Goal: Navigation & Orientation: Find specific page/section

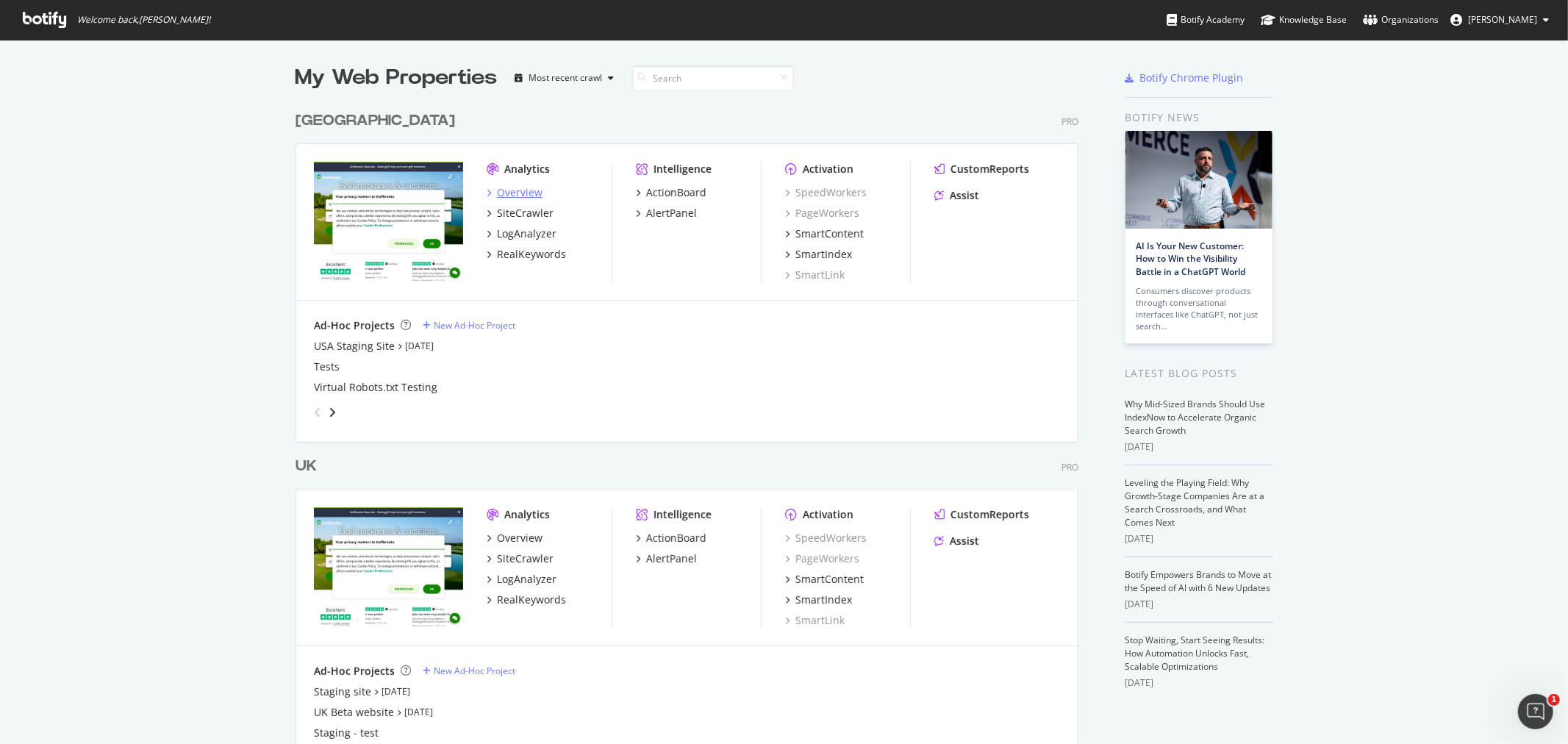
click at [519, 188] on div "Overview" at bounding box center [520, 192] width 46 height 15
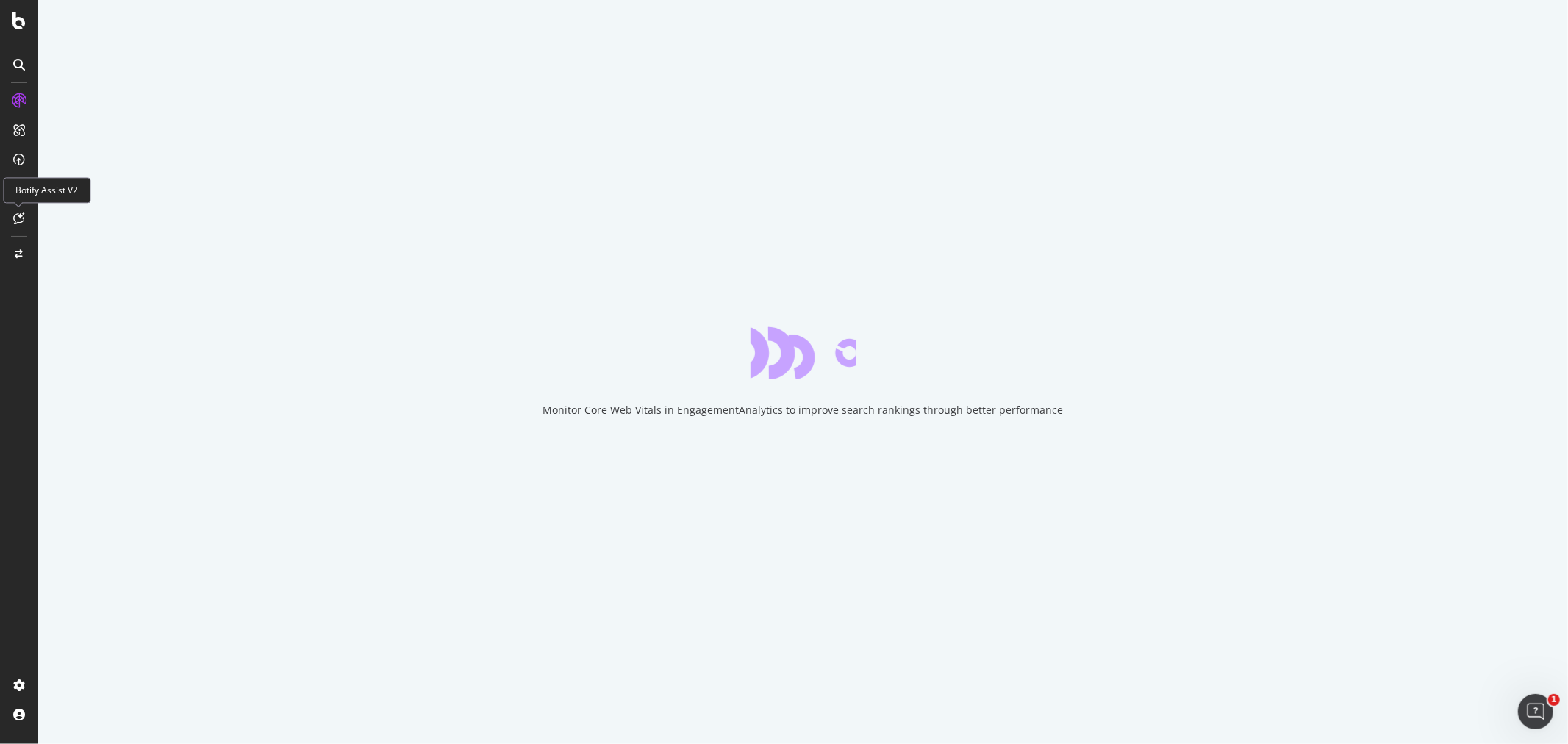
click at [17, 215] on icon at bounding box center [19, 218] width 11 height 12
